Goal: Book appointment/travel/reservation: Book appointment/travel/reservation

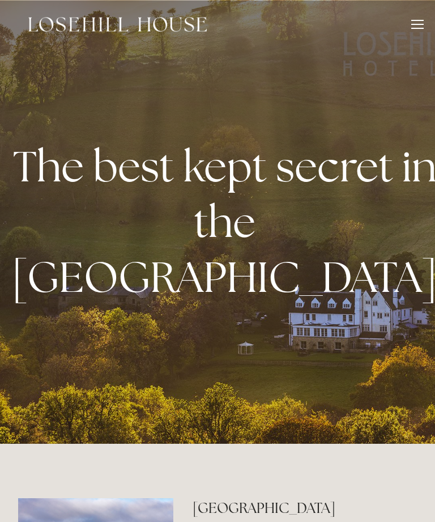
click at [414, 27] on div at bounding box center [417, 26] width 12 height 12
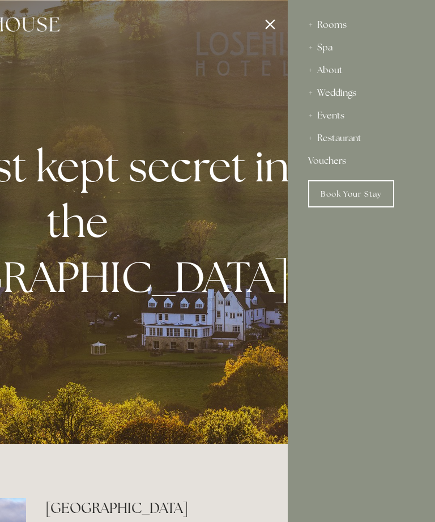
click at [272, 24] on div at bounding box center [70, 261] width 435 height 522
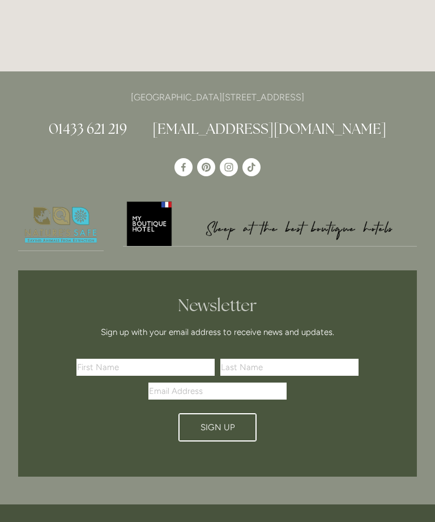
scroll to position [2937, 0]
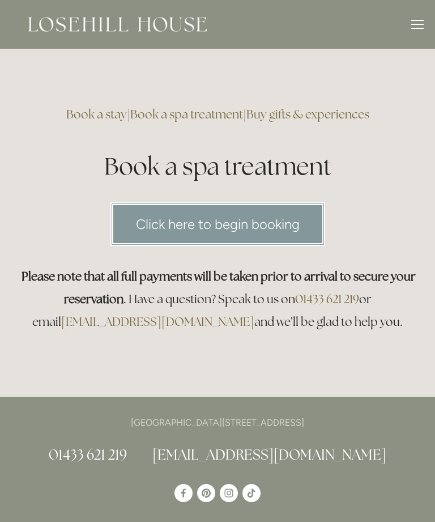
click at [254, 224] on link "Click here to begin booking" at bounding box center [217, 224] width 215 height 44
click at [243, 219] on link "Click here to begin booking" at bounding box center [217, 224] width 215 height 44
click at [267, 221] on link "Click here to begin booking" at bounding box center [217, 224] width 215 height 44
click at [227, 227] on link "Click here to begin booking" at bounding box center [217, 224] width 215 height 44
click at [224, 220] on link "Click here to begin booking" at bounding box center [217, 224] width 215 height 44
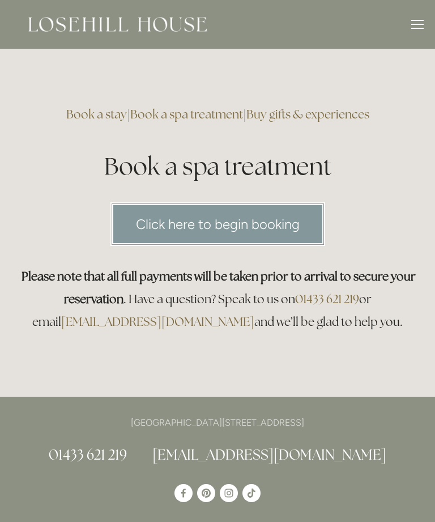
click at [263, 224] on link "Click here to begin booking" at bounding box center [217, 224] width 215 height 44
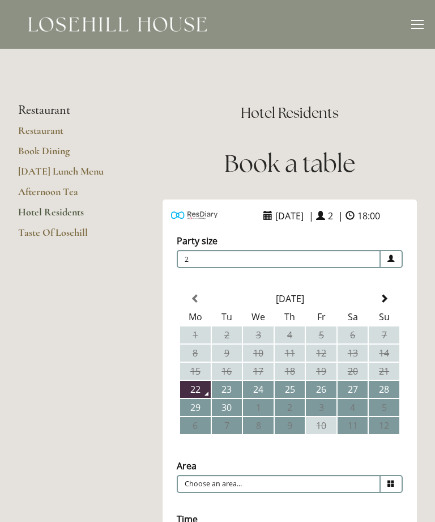
click at [385, 398] on td "28" at bounding box center [384, 389] width 31 height 17
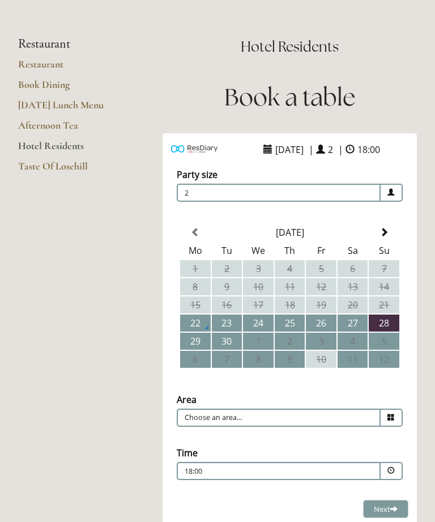
scroll to position [87, 0]
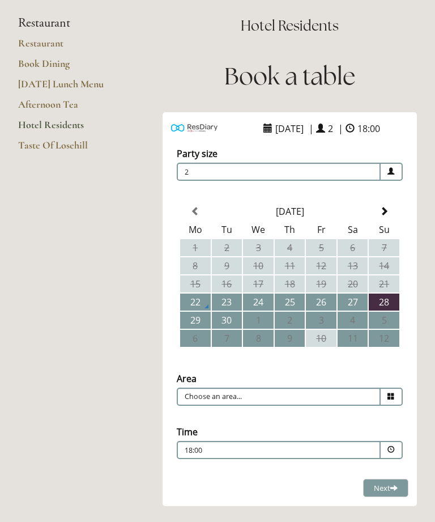
click at [386, 405] on span at bounding box center [392, 396] width 22 height 18
click at [284, 422] on li "Restaurant" at bounding box center [289, 414] width 225 height 16
type input "Restaurant"
click at [387, 453] on span at bounding box center [390, 449] width 7 height 7
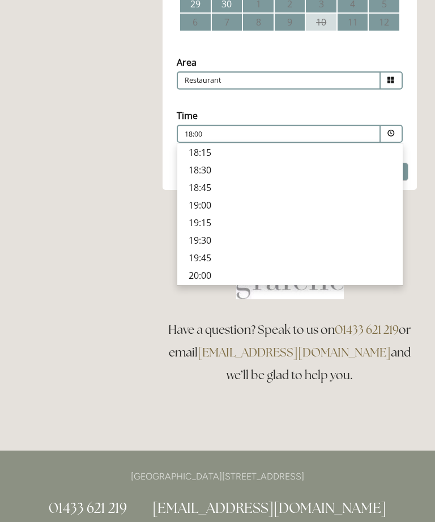
scroll to position [411, 0]
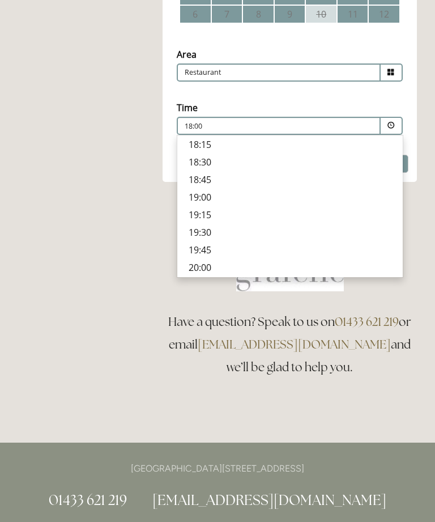
click at [221, 238] on p "19:30" at bounding box center [290, 232] width 203 height 12
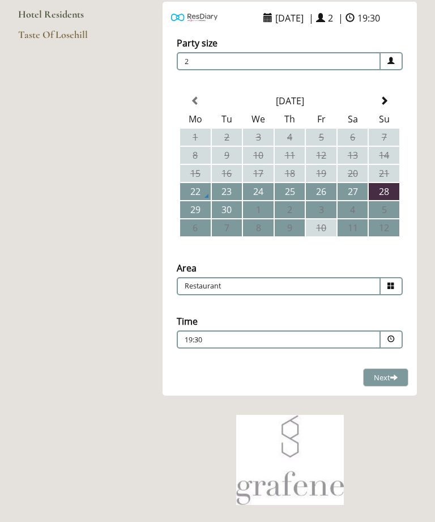
scroll to position [196, 0]
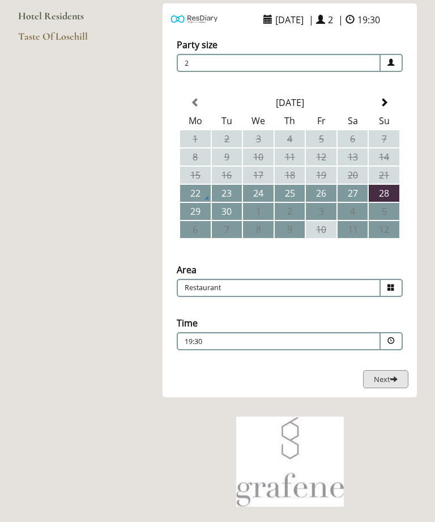
click at [389, 384] on span "Next" at bounding box center [386, 379] width 24 height 10
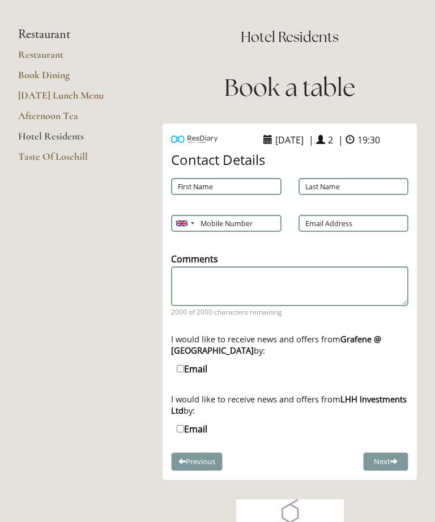
scroll to position [67, 0]
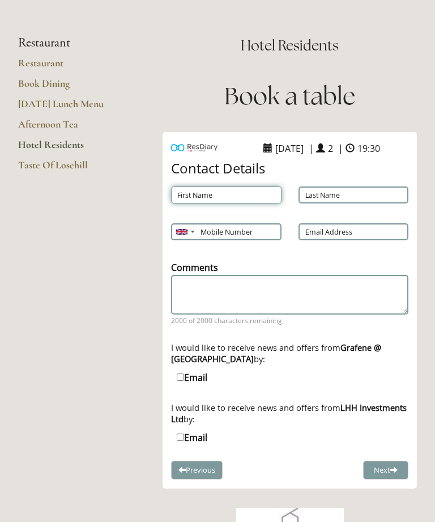
click at [228, 203] on input "First Name" at bounding box center [226, 194] width 110 height 17
type input "[PERSON_NAME]"
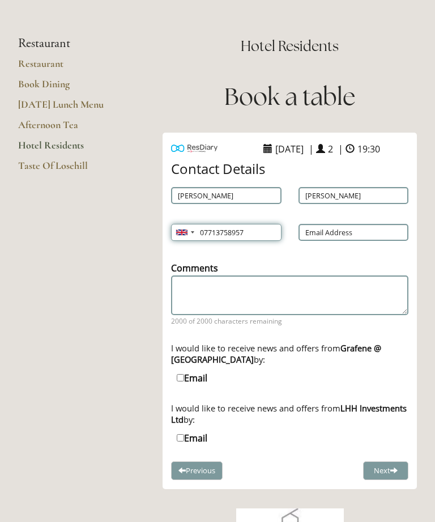
type input "07713758957"
click at [345, 241] on input "Email Address" at bounding box center [353, 232] width 110 height 17
type input "[EMAIL_ADDRESS][DOMAIN_NAME]"
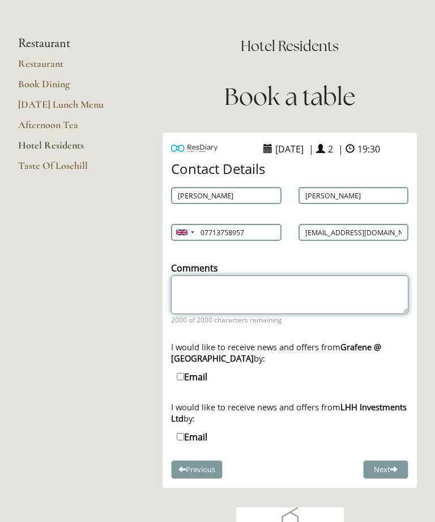
click at [287, 309] on textarea "Comments" at bounding box center [289, 294] width 237 height 39
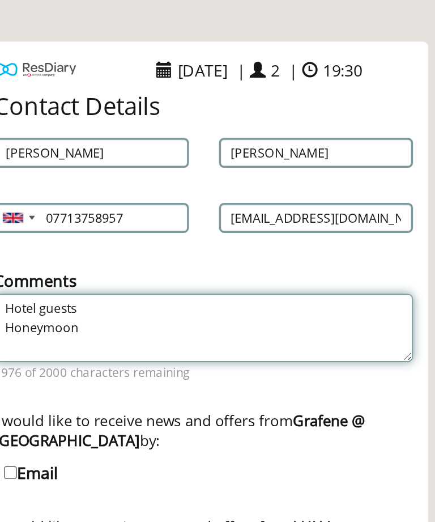
type textarea "Hotel guests Honeymoon"
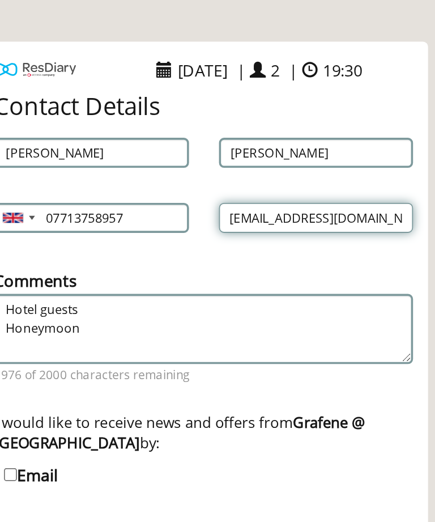
click at [298, 224] on input "[EMAIL_ADDRESS][DOMAIN_NAME]" at bounding box center [353, 232] width 110 height 17
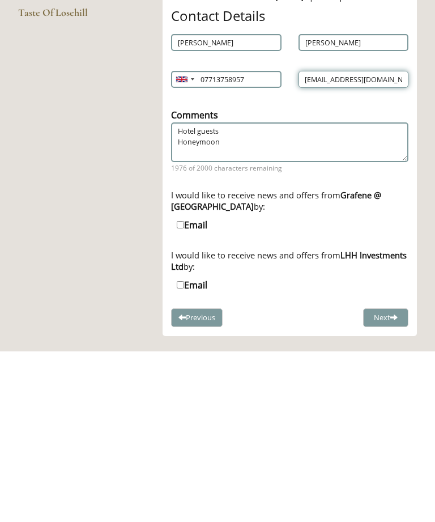
scroll to position [57, 0]
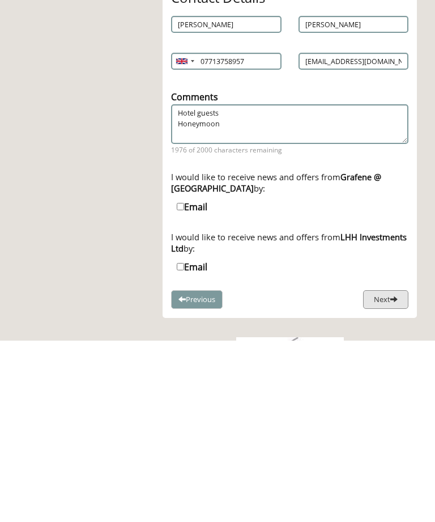
click at [386, 471] on button "Next" at bounding box center [385, 480] width 45 height 19
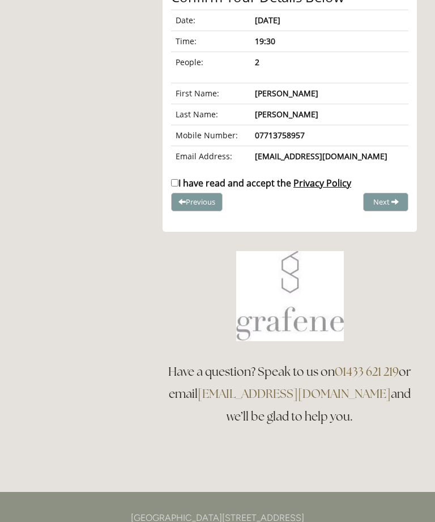
click at [174, 186] on input "I have read and accept the Privacy Policy" at bounding box center [174, 182] width 7 height 7
checkbox input "true"
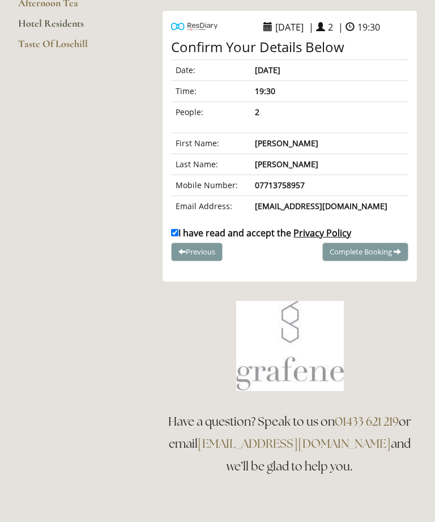
scroll to position [188, 0]
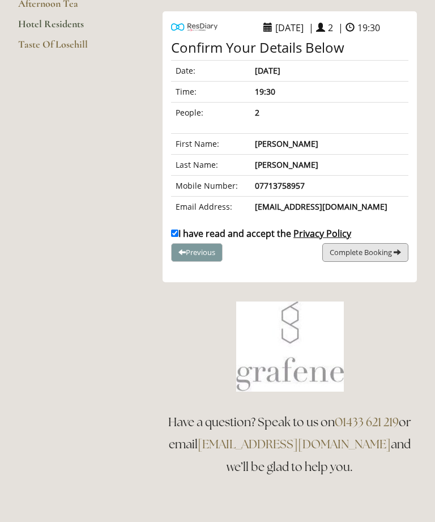
click at [380, 260] on button "Complete Booking" at bounding box center [365, 252] width 86 height 19
